Goal: Information Seeking & Learning: Learn about a topic

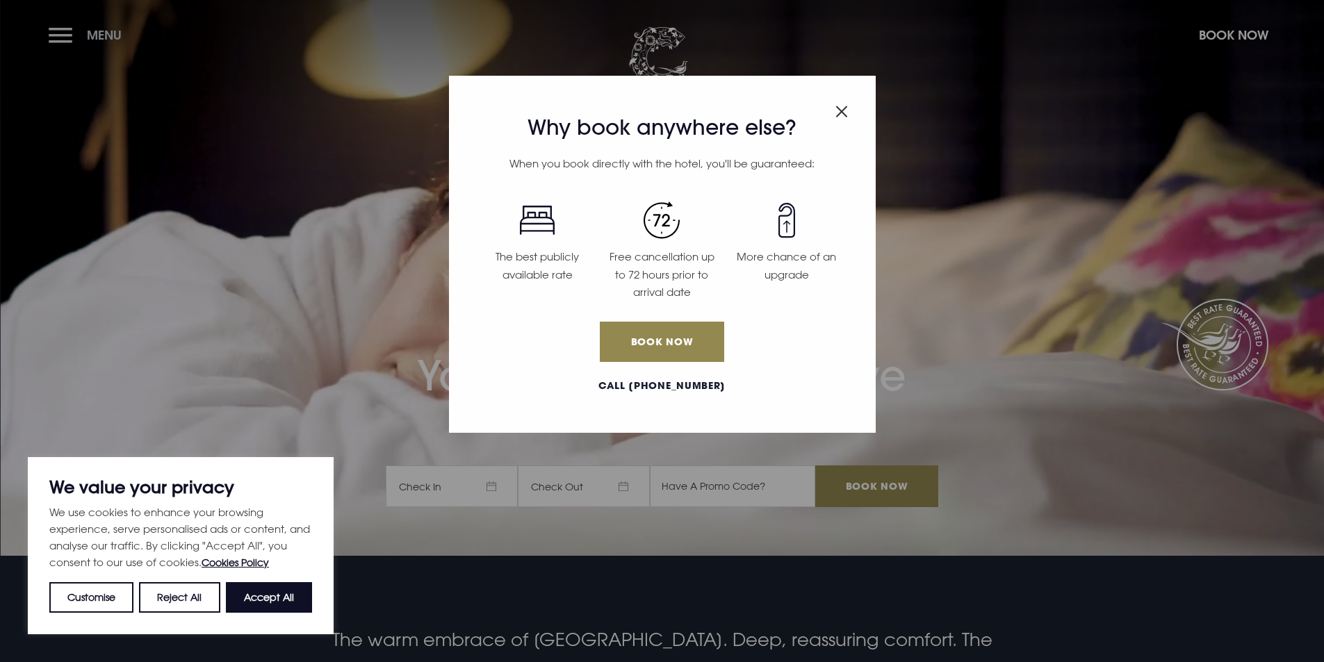
drag, startPoint x: 76, startPoint y: 20, endPoint x: 71, endPoint y: 28, distance: 9.5
click at [74, 25] on div "Why book anywhere else? When you book directly with the hotel, you'll be guaran…" at bounding box center [662, 331] width 1324 height 662
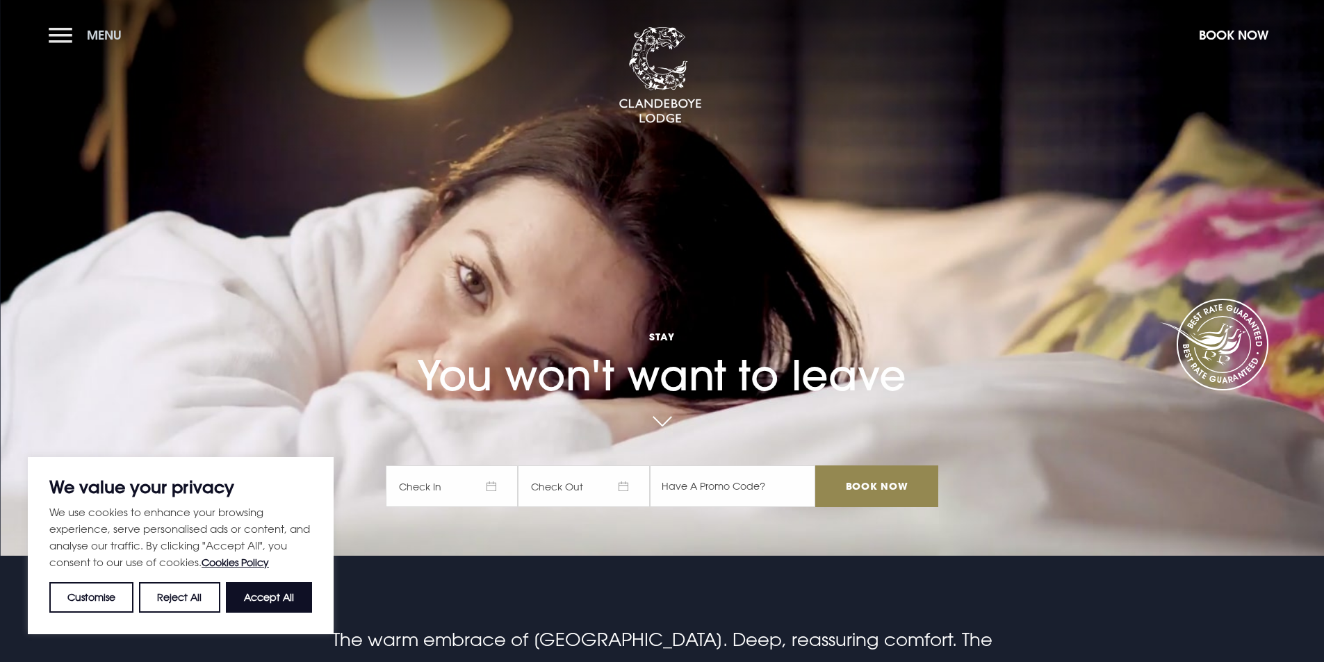
click at [68, 30] on button "Menu" at bounding box center [89, 35] width 80 height 30
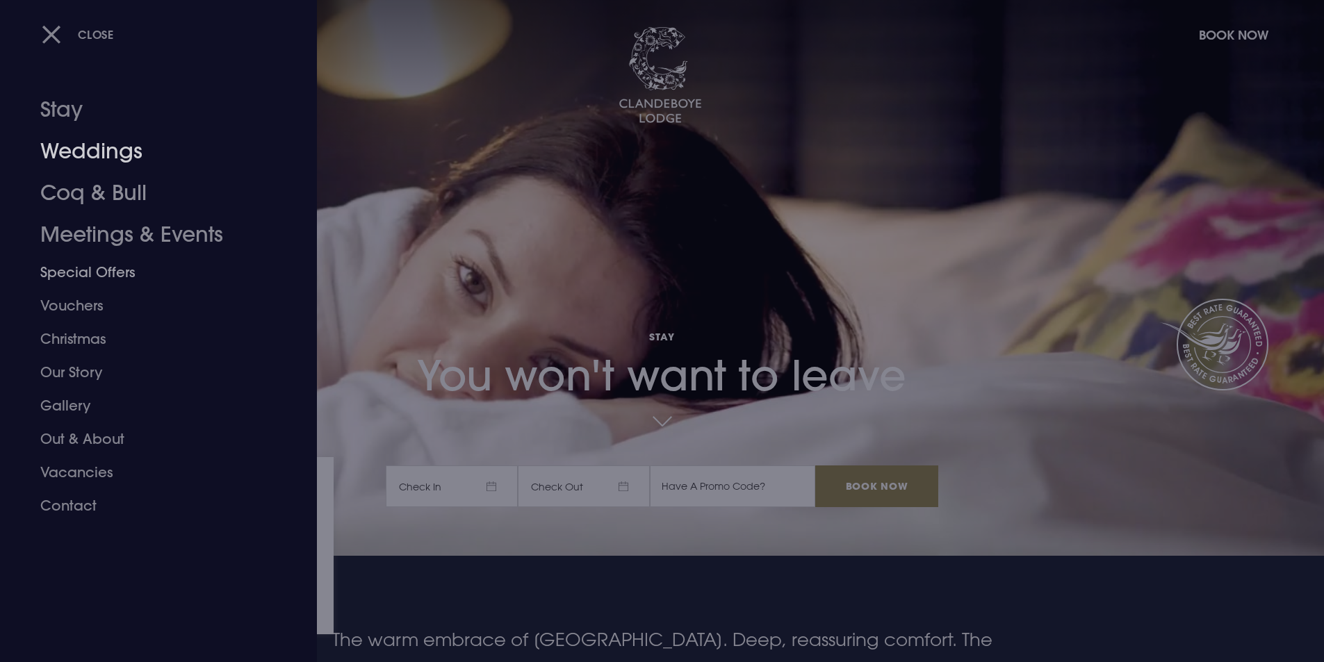
click at [86, 163] on link "Weddings" at bounding box center [150, 152] width 220 height 42
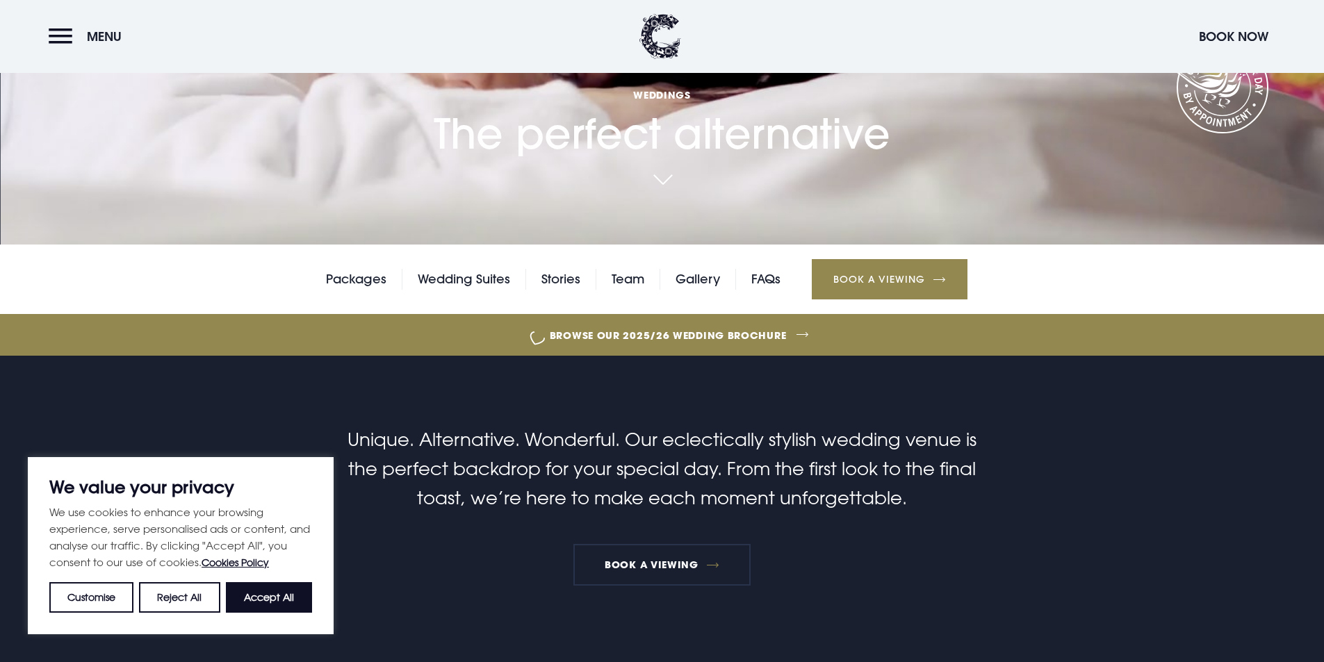
scroll to position [348, 0]
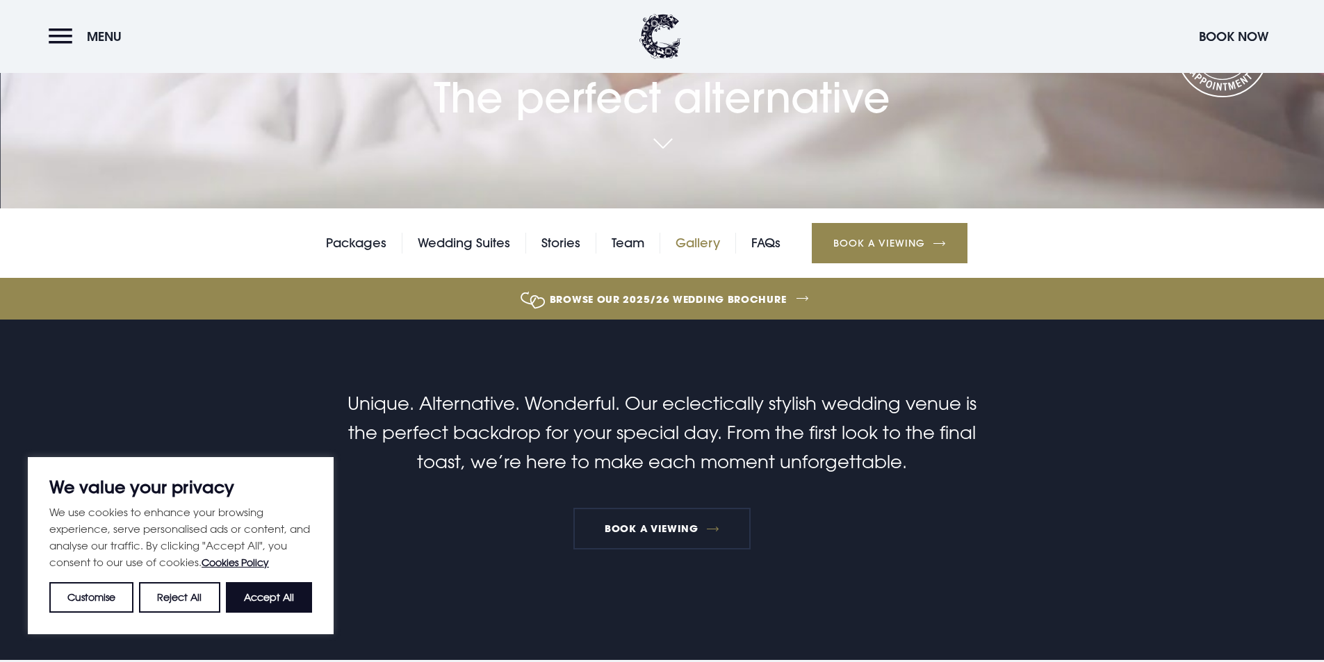
click at [703, 239] on link "Gallery" at bounding box center [698, 243] width 44 height 21
